Goal: Task Accomplishment & Management: Manage account settings

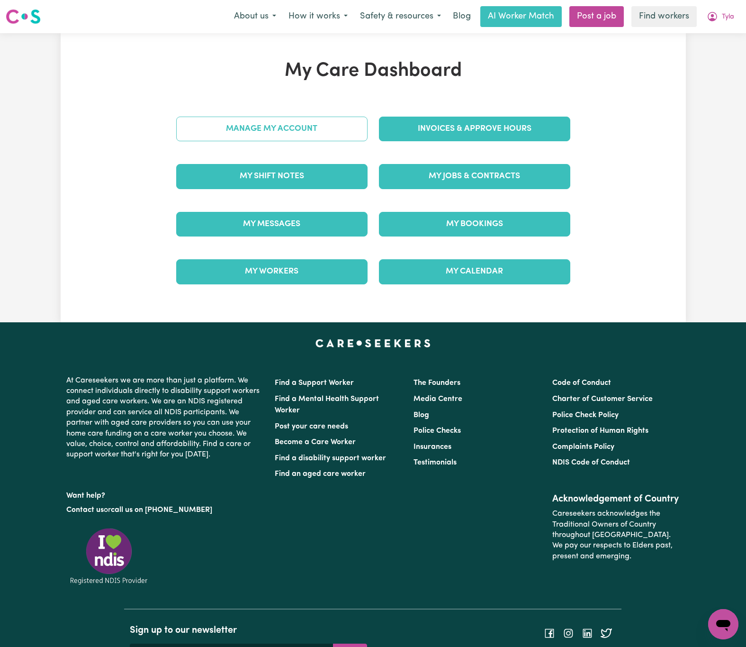
click at [333, 129] on link "Manage My Account" at bounding box center [271, 129] width 191 height 25
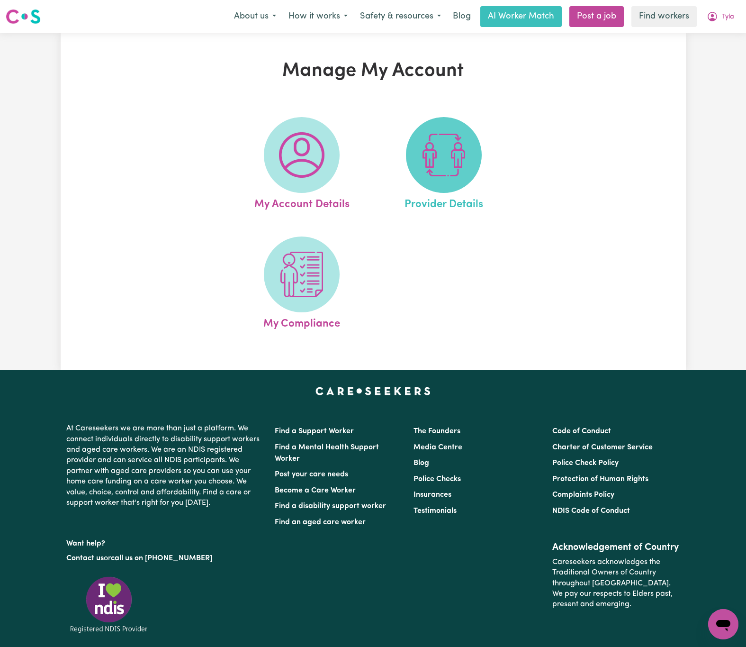
click at [460, 181] on span at bounding box center [444, 155] width 76 height 76
select select "NDIS_FUNDING_PLAN_MANAGED"
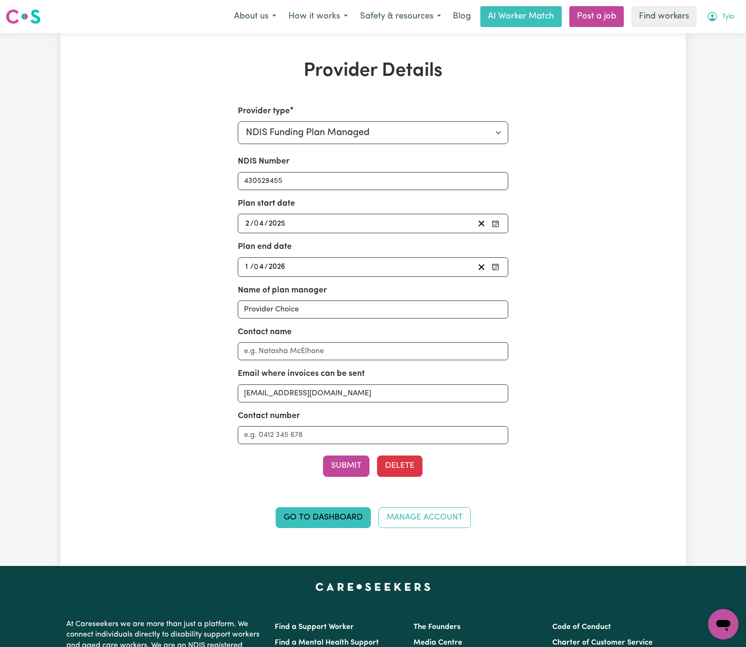
click at [731, 12] on span "Tyla" at bounding box center [728, 17] width 12 height 10
click at [725, 40] on link "My Dashboard" at bounding box center [702, 37] width 75 height 18
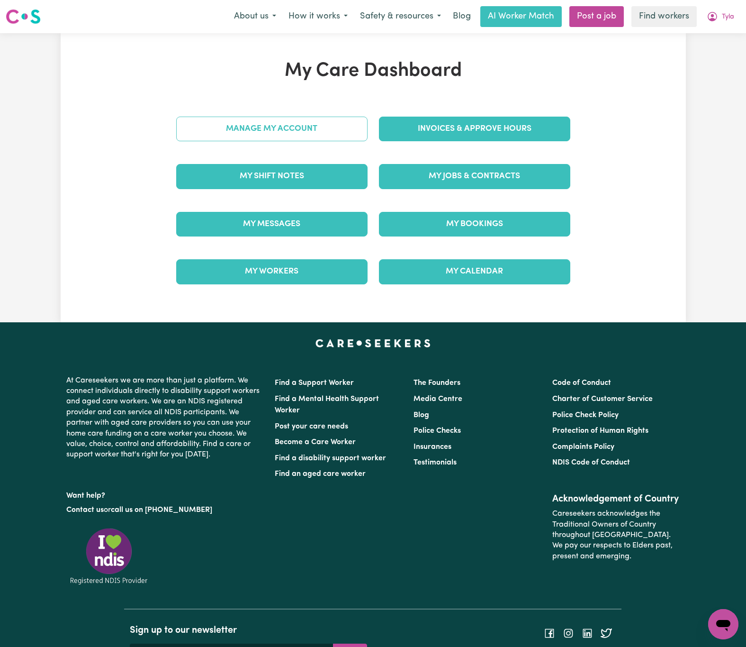
click at [304, 118] on link "Manage My Account" at bounding box center [271, 129] width 191 height 25
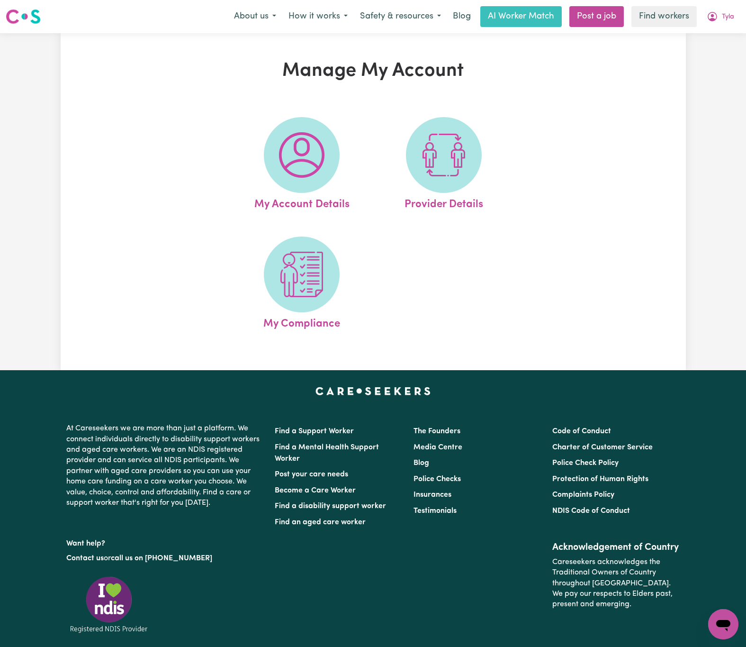
click at [282, 173] on img at bounding box center [301, 154] width 45 height 45
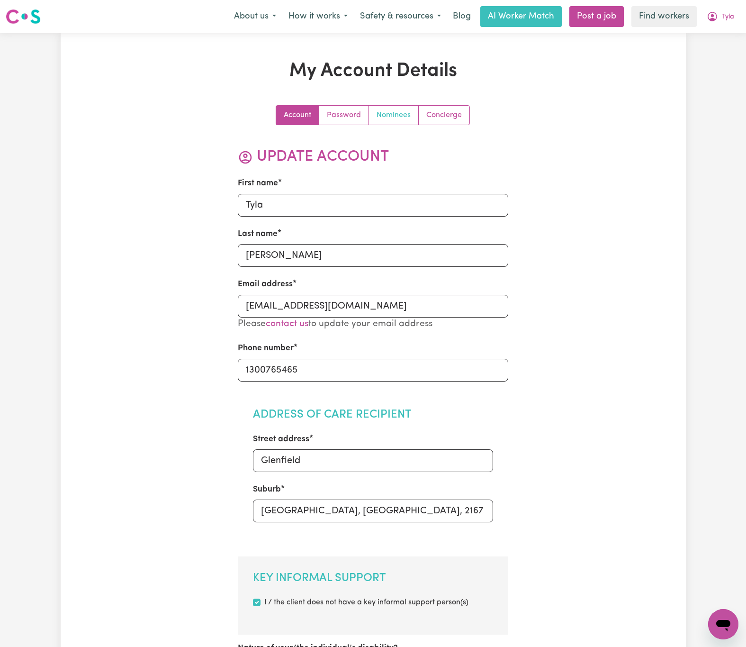
drag, startPoint x: 390, startPoint y: 116, endPoint x: 392, endPoint y: 126, distance: 10.2
click at [391, 116] on link "Nominees" at bounding box center [394, 115] width 50 height 19
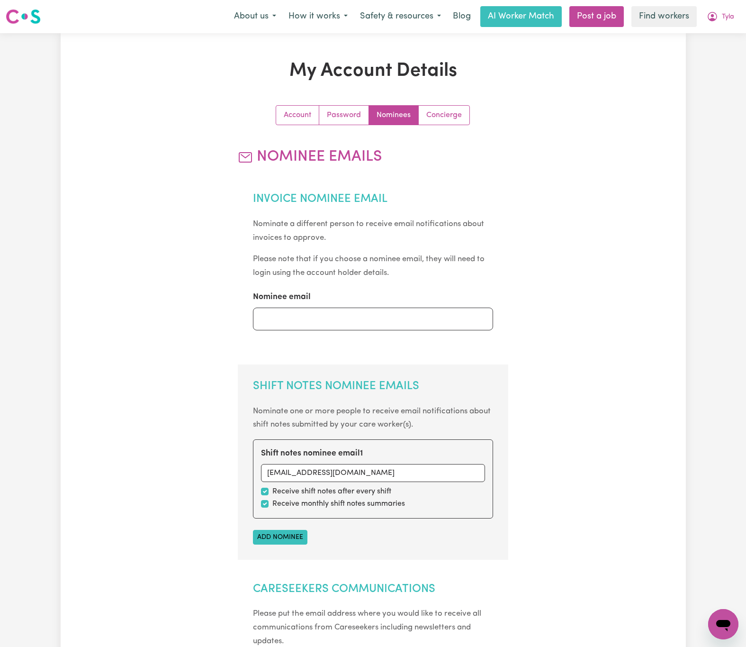
click at [432, 496] on div "Receive shift notes after every shift" at bounding box center [373, 491] width 224 height 11
click at [414, 317] on input "Nominee email" at bounding box center [373, 318] width 240 height 23
drag, startPoint x: 404, startPoint y: 326, endPoint x: 236, endPoint y: 312, distance: 167.8
click at [236, 312] on div "Account Password Nominees Concierge Nominee Emails Invoice Nominee Email Nomina…" at bounding box center [373, 468] width 405 height 726
type input "[EMAIL_ADDRESS][DOMAIN_NAME]"
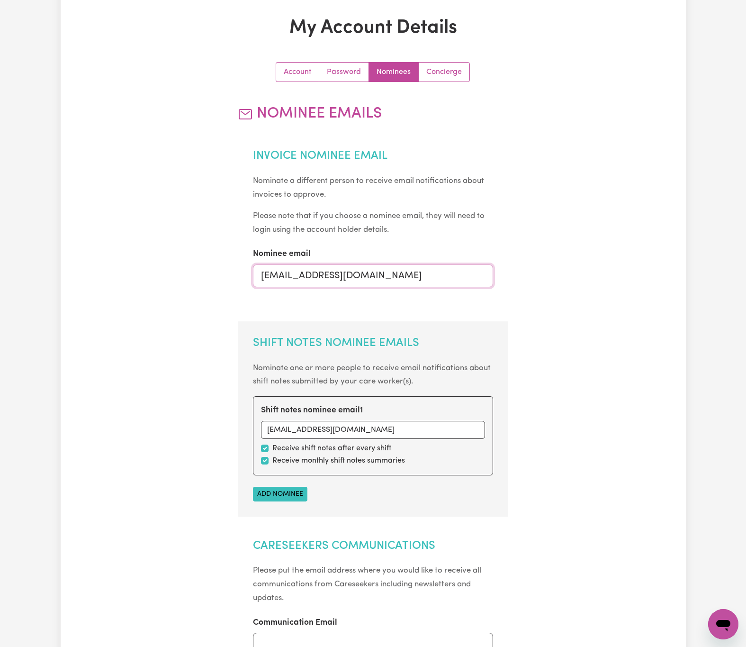
scroll to position [355, 0]
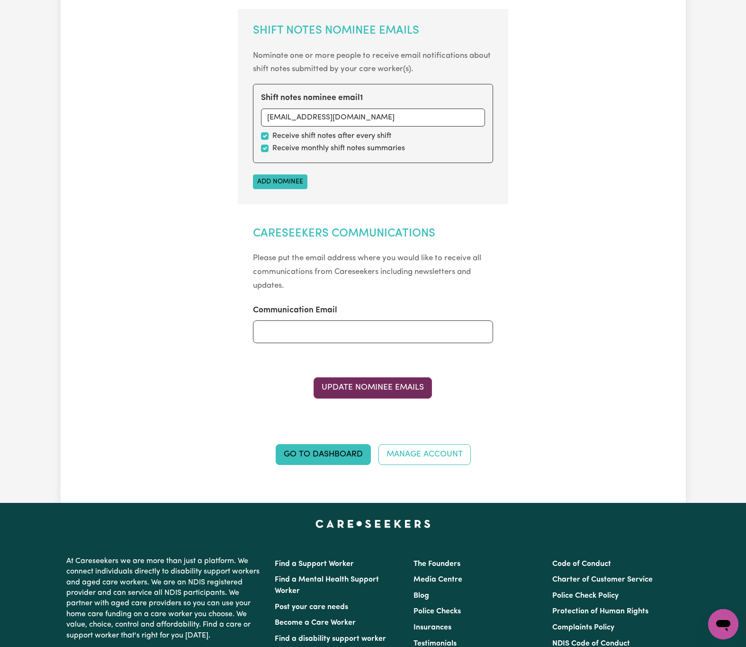
click at [405, 387] on button "Update Nominee Emails" at bounding box center [373, 387] width 118 height 21
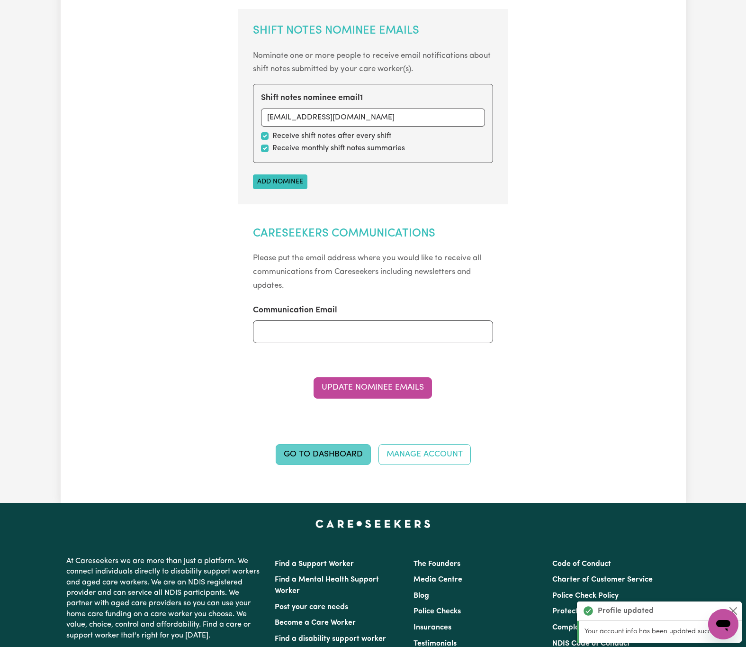
click at [340, 456] on link "Go to Dashboard" at bounding box center [323, 454] width 95 height 21
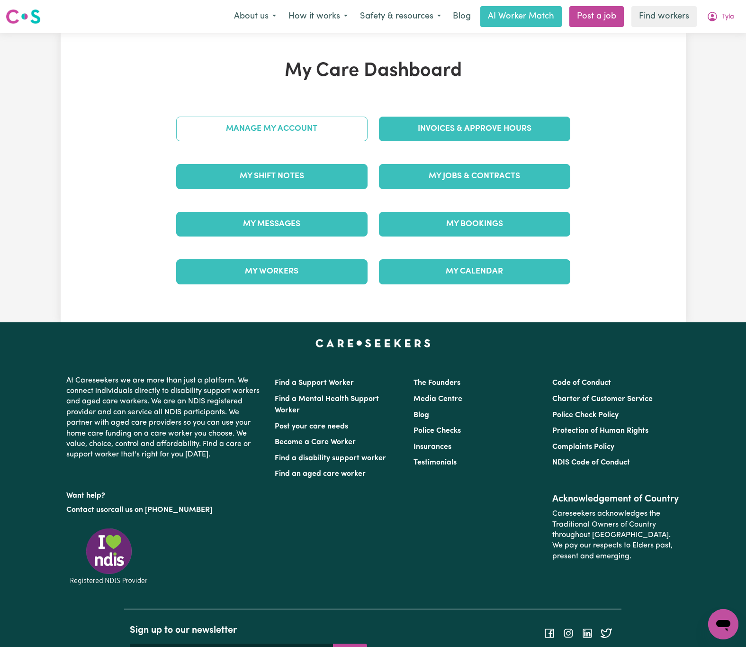
click at [323, 133] on link "Manage My Account" at bounding box center [271, 129] width 191 height 25
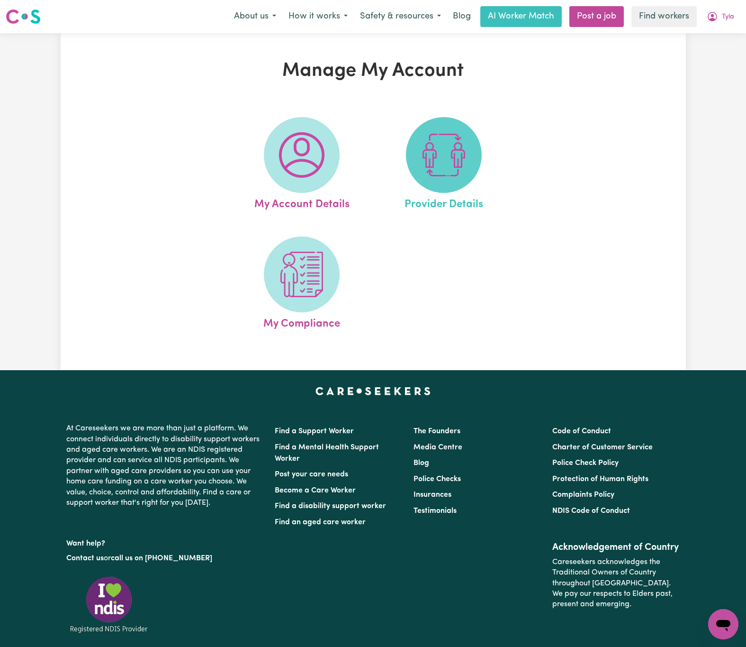
click at [459, 164] on img at bounding box center [443, 154] width 45 height 45
select select "NDIS_FUNDING_PLAN_MANAGED"
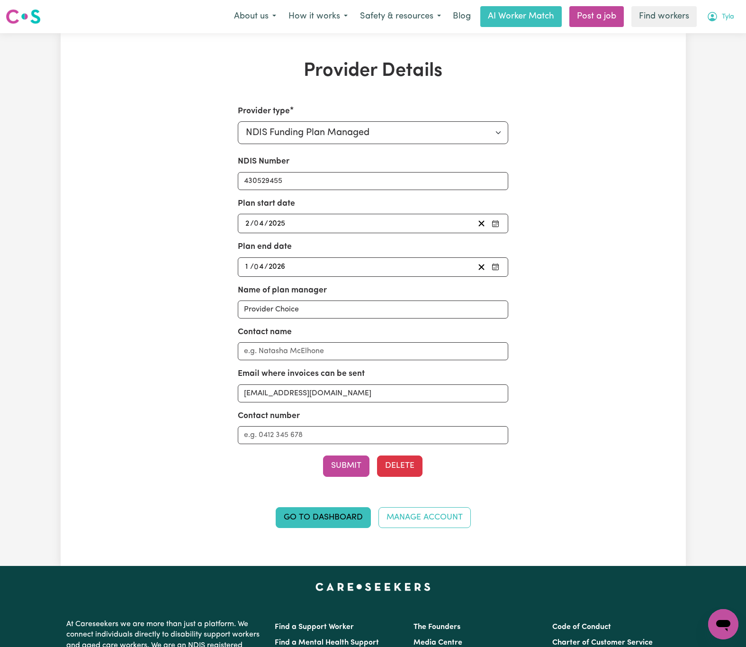
click at [730, 10] on button "Tyla" at bounding box center [721, 17] width 40 height 20
click at [721, 30] on link "My Dashboard" at bounding box center [702, 37] width 75 height 18
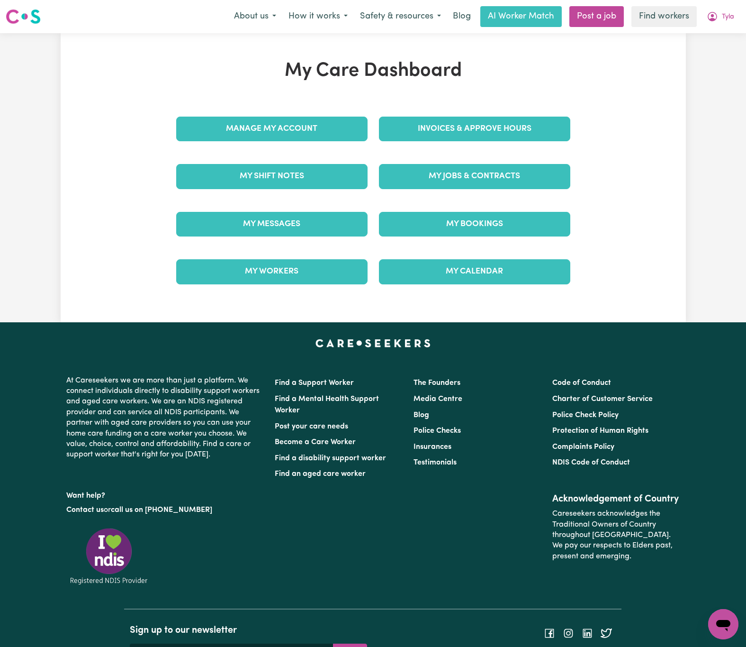
click at [529, 114] on div "Invoices & Approve Hours" at bounding box center [474, 128] width 203 height 47
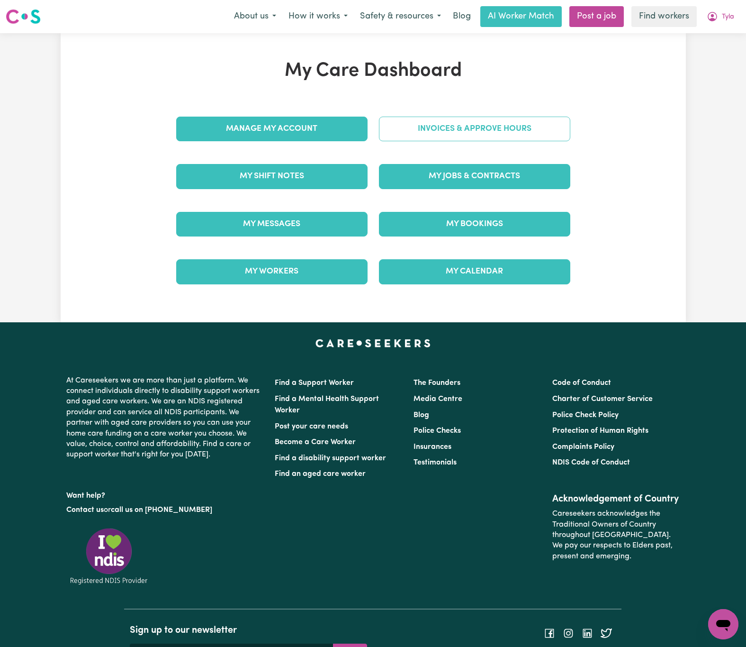
click at [529, 131] on link "Invoices & Approve Hours" at bounding box center [474, 129] width 191 height 25
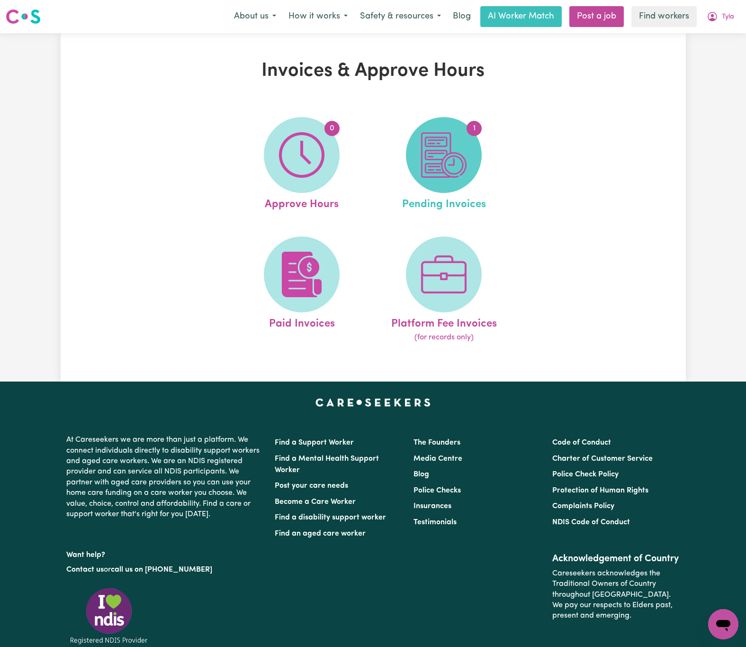
click at [462, 162] on img at bounding box center [443, 154] width 45 height 45
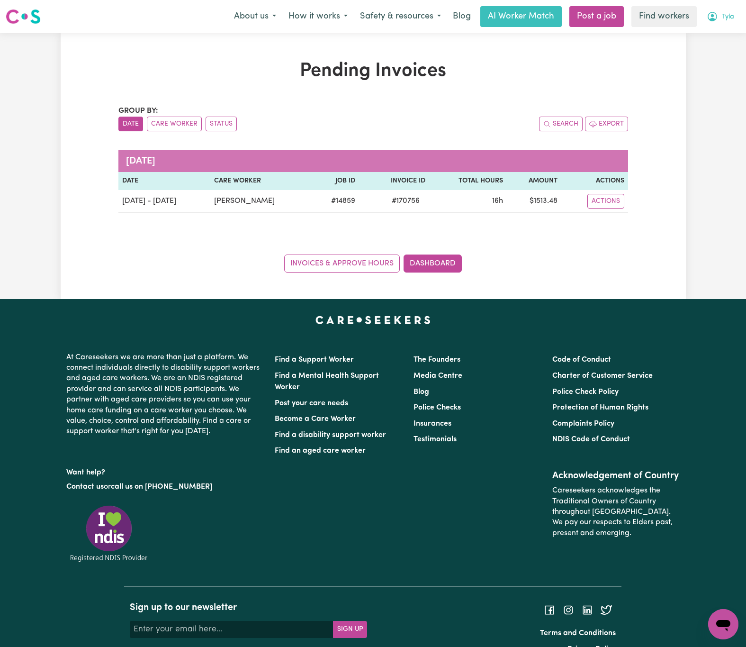
click at [719, 14] on button "Tyla" at bounding box center [721, 17] width 40 height 20
click at [712, 60] on link "Logout" at bounding box center [702, 54] width 75 height 18
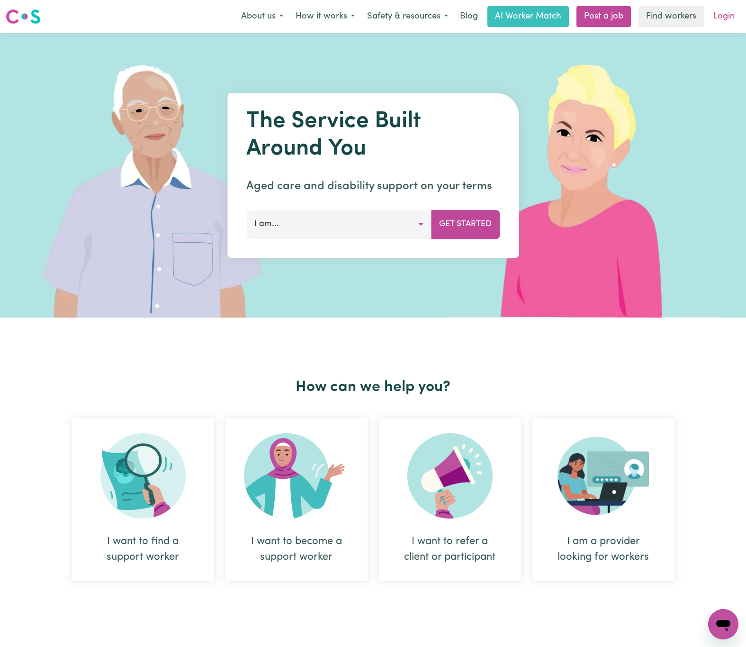
click at [734, 16] on link "Login" at bounding box center [724, 16] width 33 height 21
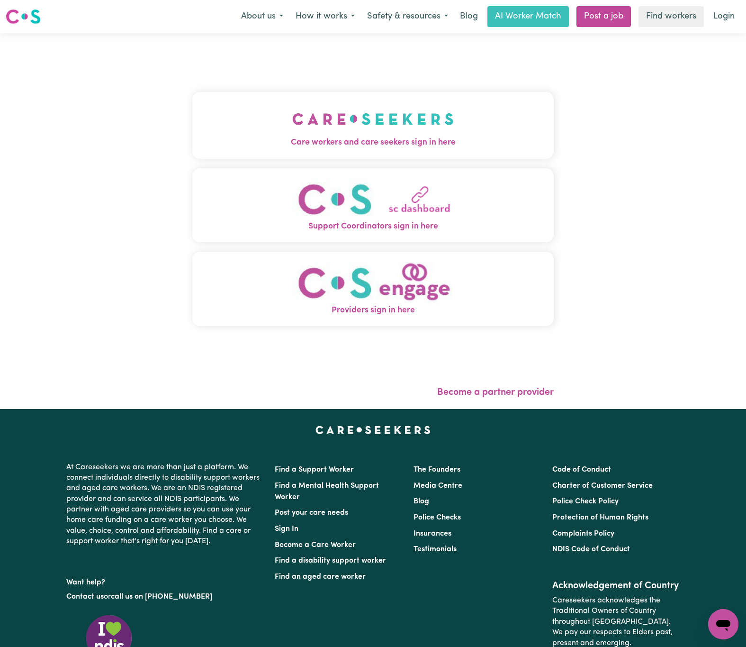
click at [192, 131] on button "Care workers and care seekers sign in here" at bounding box center [373, 125] width 362 height 66
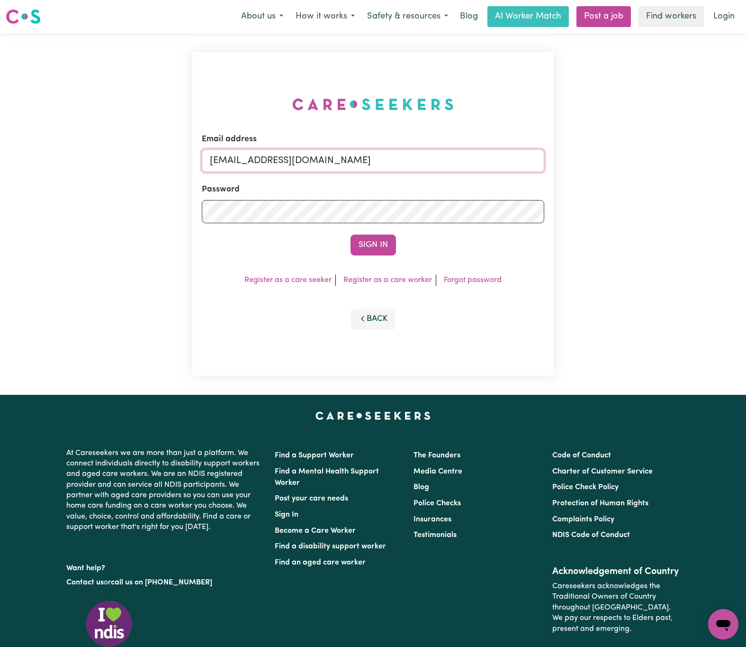
drag, startPoint x: 261, startPoint y: 153, endPoint x: 685, endPoint y: 143, distance: 424.6
click at [685, 143] on div "Email address [EMAIL_ADDRESS][DOMAIN_NAME] Password Sign In Register as a care …" at bounding box center [373, 213] width 746 height 361
paste input "[EMAIL_ADDRESS][DOMAIN_NAME]"
type input "[EMAIL_ADDRESS][DOMAIN_NAME]"
click at [351, 234] on button "Sign In" at bounding box center [373, 244] width 45 height 21
